Goal: Task Accomplishment & Management: Manage account settings

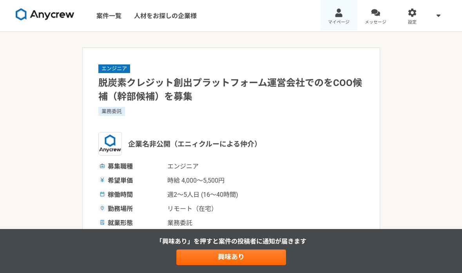
click at [345, 13] on link "マイページ" at bounding box center [339, 15] width 37 height 31
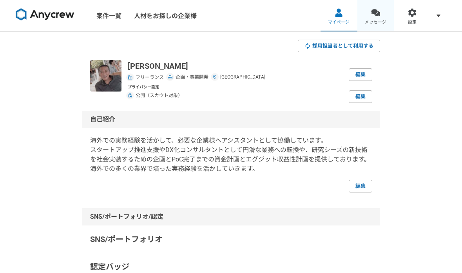
click at [380, 14] on div at bounding box center [375, 12] width 9 height 9
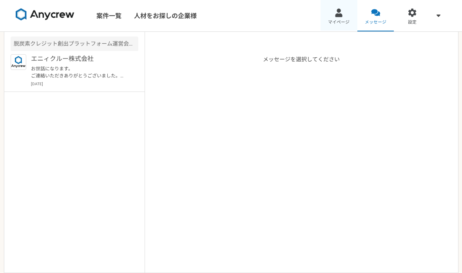
click at [335, 13] on div at bounding box center [338, 12] width 9 height 9
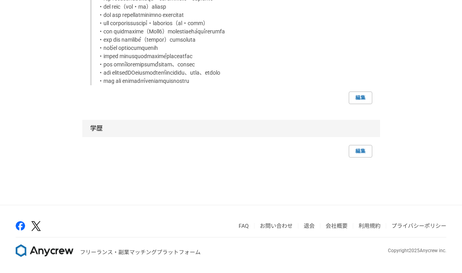
scroll to position [753, 0]
click at [364, 153] on link "編集" at bounding box center [361, 151] width 24 height 13
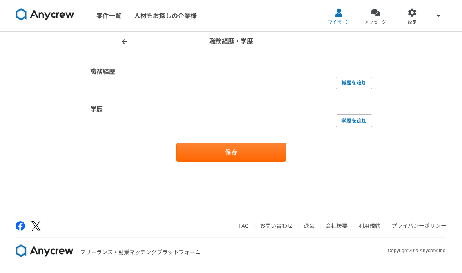
select select "[DATE]"
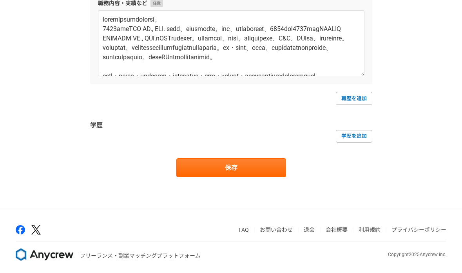
scroll to position [212, 0]
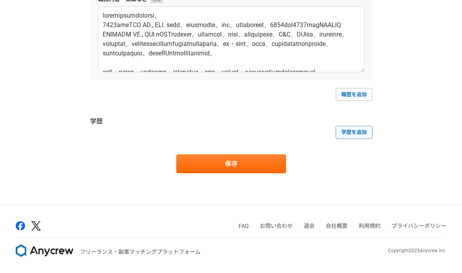
click at [354, 133] on link "学歴を追加" at bounding box center [354, 132] width 36 height 13
select select
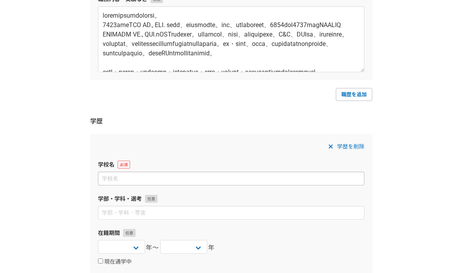
click at [140, 180] on input at bounding box center [231, 178] width 267 height 14
type input "[GEOGRAPHIC_DATA]"
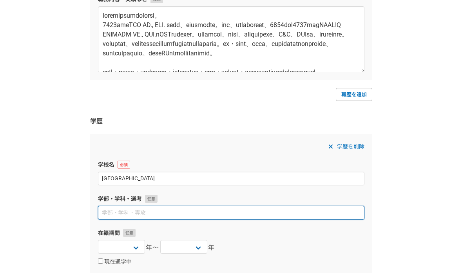
click at [129, 216] on input at bounding box center [231, 212] width 267 height 14
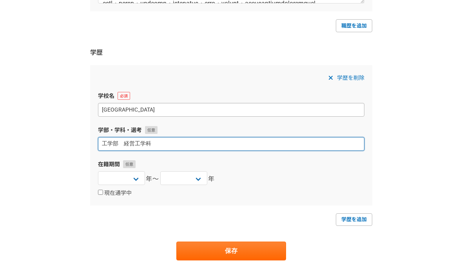
scroll to position [287, 0]
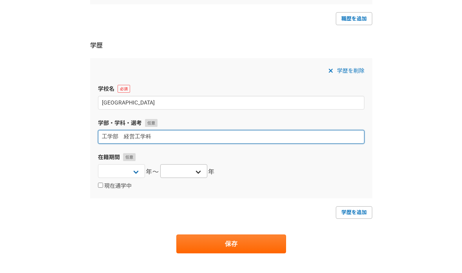
type input "工学部　経営工学科"
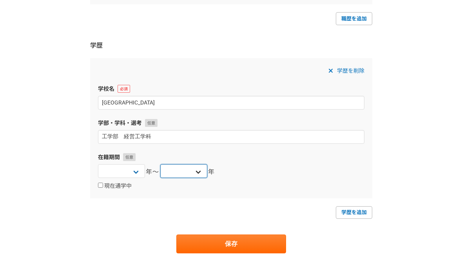
click at [195, 170] on select "[DATE] [DATE] [DATE] [DATE] [DATE] [DATE] [DATE] [DATE] [DATE] [DATE] [DATE] [D…" at bounding box center [183, 171] width 47 height 14
select select "[DATE]"
click at [160, 164] on select "[DATE] [DATE] [DATE] [DATE] [DATE] [DATE] [DATE] [DATE] [DATE] [DATE] [DATE] [D…" at bounding box center [183, 171] width 47 height 14
click at [138, 172] on select "[DATE] [DATE] [DATE] [DATE] [DATE] [DATE] [DATE] [DATE] [DATE] [DATE] [DATE] [D…" at bounding box center [121, 171] width 47 height 14
select select "[DATE]"
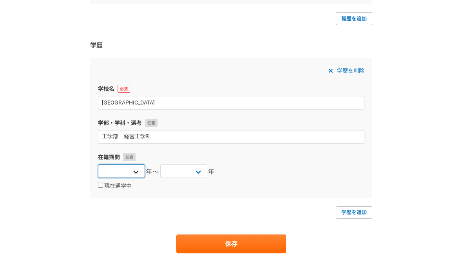
click at [98, 164] on select "[DATE] [DATE] [DATE] [DATE] [DATE] [DATE] [DATE] [DATE] [DATE] [DATE] [DATE] [D…" at bounding box center [121, 171] width 47 height 14
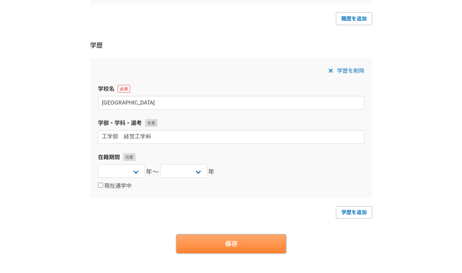
click at [228, 242] on button "保存" at bounding box center [231, 243] width 110 height 19
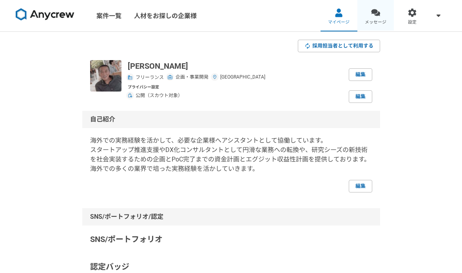
click at [378, 13] on div at bounding box center [375, 12] width 9 height 9
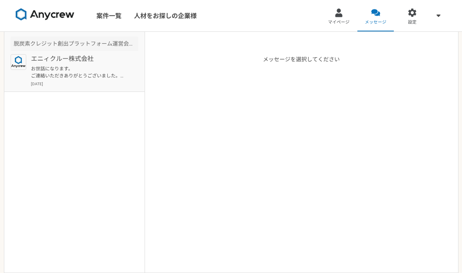
click at [84, 59] on p "エニィクルー株式会社" at bounding box center [79, 58] width 97 height 9
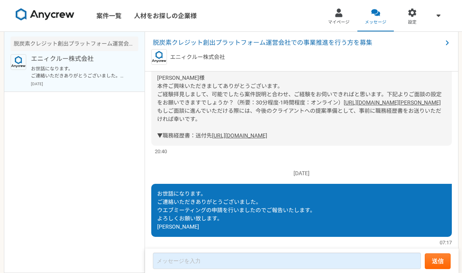
scroll to position [133, 0]
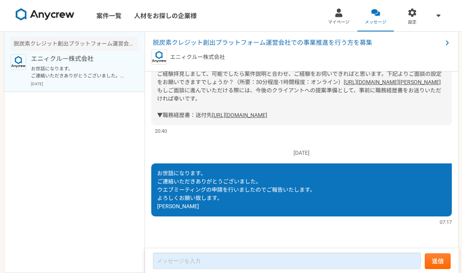
click at [50, 16] on img at bounding box center [45, 14] width 59 height 13
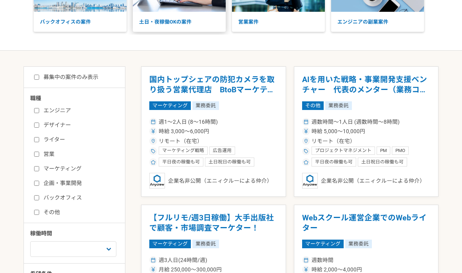
scroll to position [125, 0]
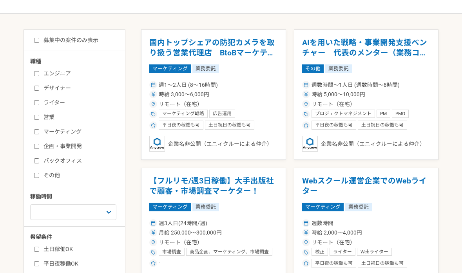
click at [37, 145] on input "企画・事業開発" at bounding box center [36, 146] width 5 height 5
checkbox input "true"
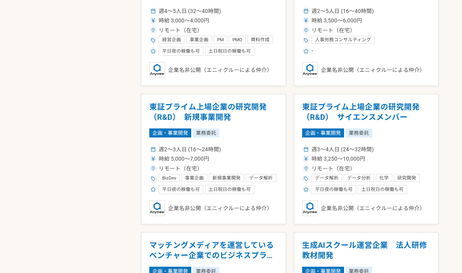
scroll to position [476, 0]
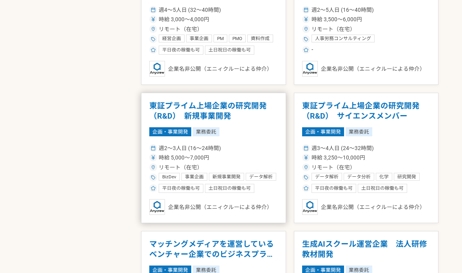
click at [213, 108] on h1 "東証プライム上場企業の研究開発（R&D）　新規事業開発" at bounding box center [213, 111] width 129 height 20
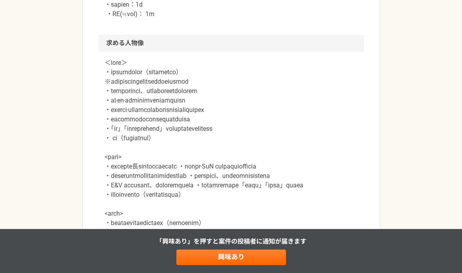
scroll to position [659, 0]
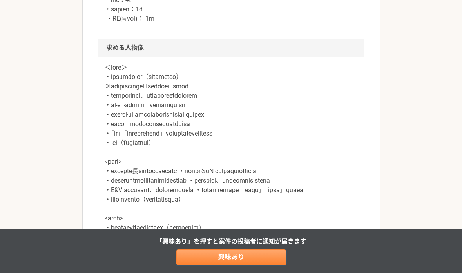
click at [237, 258] on link "興味あり" at bounding box center [231, 257] width 110 height 16
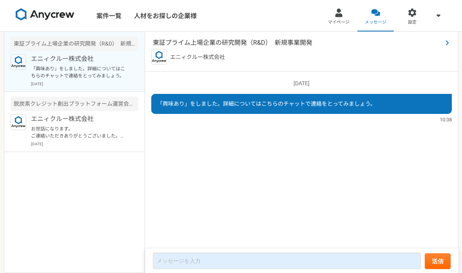
click at [218, 43] on span "東証プライム上場企業の研究開発（R&D）　新規事業開発" at bounding box center [298, 42] width 290 height 9
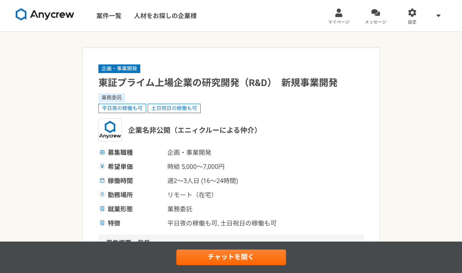
click at [62, 15] on img at bounding box center [45, 14] width 59 height 13
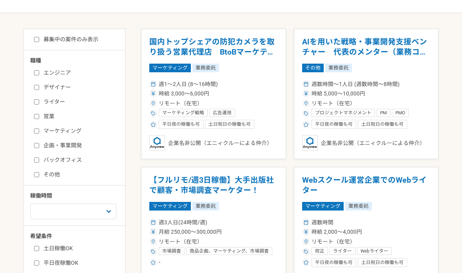
scroll to position [142, 0]
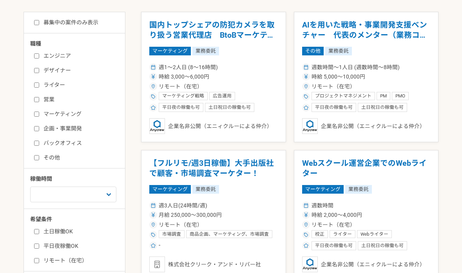
click at [37, 130] on input "企画・事業開発" at bounding box center [36, 128] width 5 height 5
checkbox input "true"
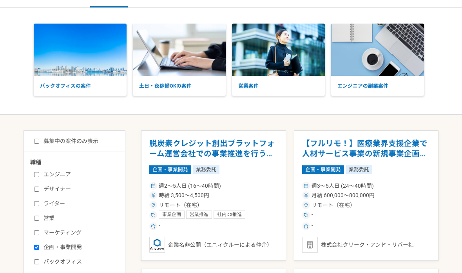
scroll to position [22, 0]
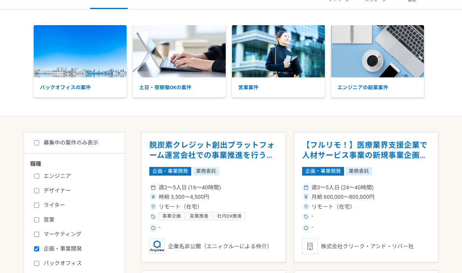
click at [35, 143] on input "募集中の案件のみ表示" at bounding box center [36, 142] width 5 height 5
checkbox input "true"
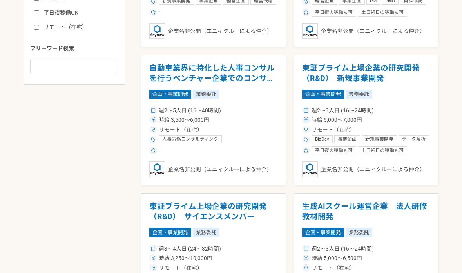
scroll to position [321, 0]
